Goal: Transaction & Acquisition: Purchase product/service

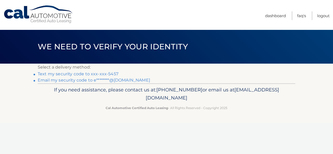
click at [111, 75] on link "Text my security code to xxx-xxx-5457" at bounding box center [78, 74] width 81 height 5
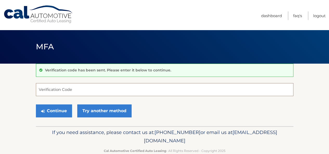
click at [94, 90] on input "Verification Code" at bounding box center [164, 89] width 257 height 13
type input "475999"
click at [36, 105] on button "Continue" at bounding box center [54, 111] width 36 height 13
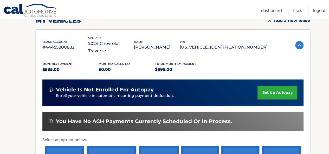
scroll to position [111, 0]
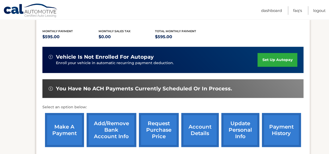
click at [71, 124] on link "make a payment" at bounding box center [64, 130] width 39 height 34
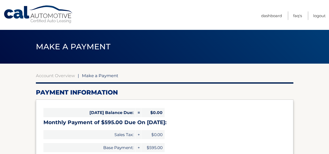
select select "Y2M4OTc0ZmItYmQ1Mi00YzNlLTkyNDEtZGExNGI1MzE0MzYz"
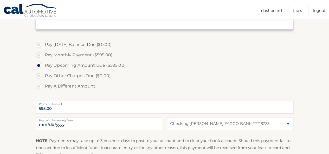
scroll to position [141, 0]
click at [126, 125] on input "2025-10-14" at bounding box center [99, 123] width 126 height 13
type input "2025-10-16"
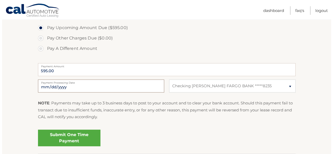
scroll to position [178, 0]
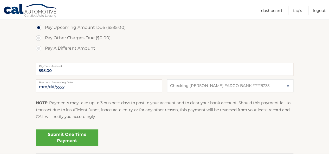
click at [90, 133] on link "Submit One Time Payment" at bounding box center [67, 137] width 62 height 17
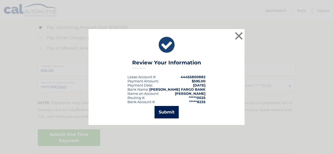
click at [158, 114] on button "Submit" at bounding box center [166, 112] width 24 height 12
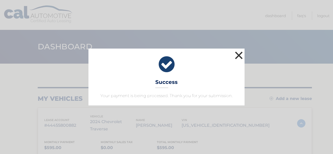
click at [242, 53] on button "×" at bounding box center [239, 55] width 10 height 10
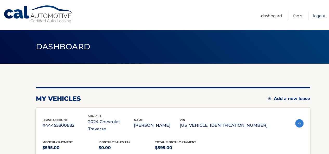
click at [317, 15] on link "Logout" at bounding box center [319, 15] width 12 height 9
